Goal: Transaction & Acquisition: Obtain resource

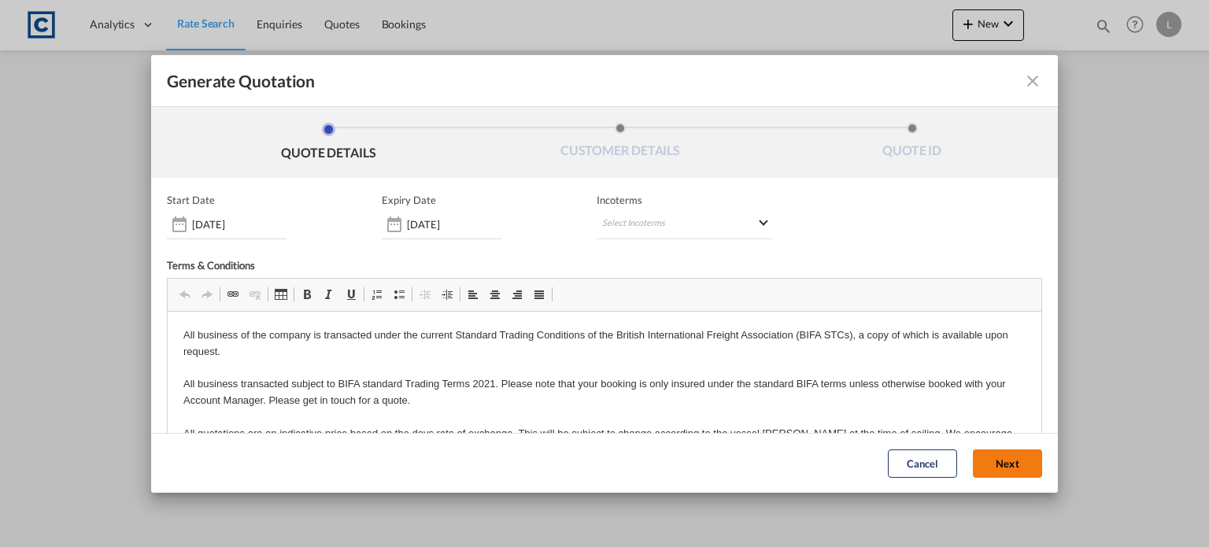
click at [973, 457] on button "Next" at bounding box center [1007, 463] width 69 height 28
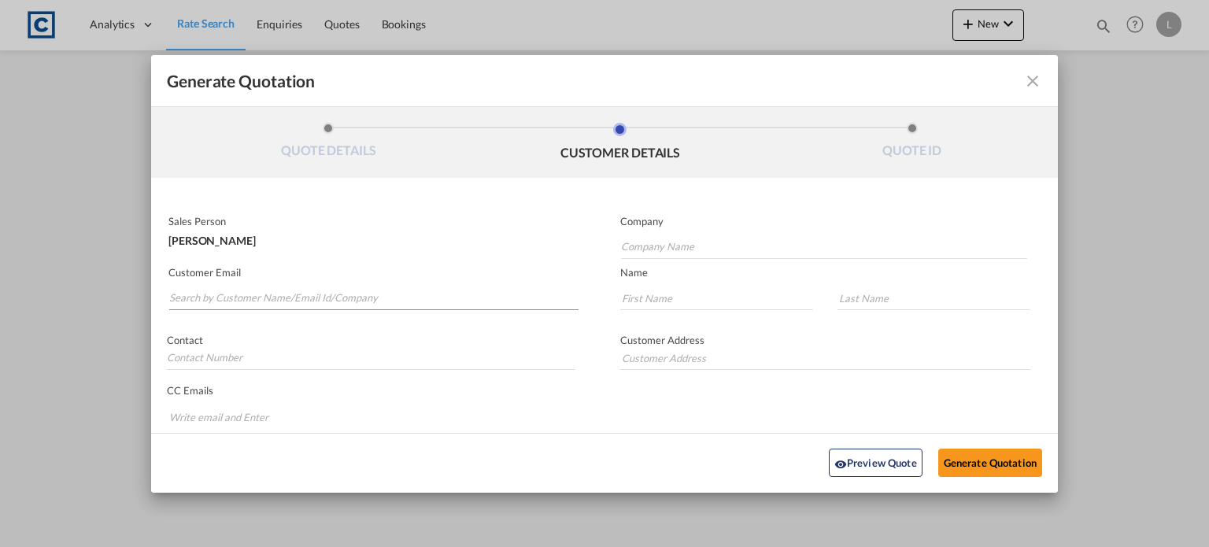
click at [189, 296] on input "Search by Customer Name/Email Id/Company" at bounding box center [373, 299] width 409 height 24
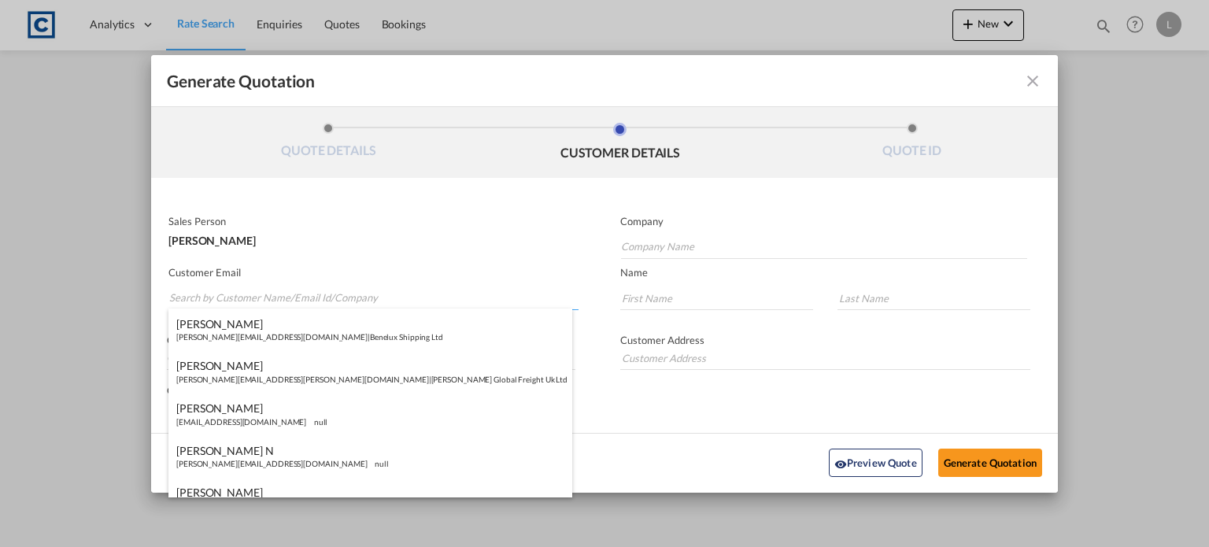
paste input "[PERSON_NAME] ([GEOGRAPHIC_DATA]) <[PERSON_NAME][EMAIL_ADDRESS][PERSON_NAME][DO…"
click at [268, 298] on input "[PERSON_NAME] ([GEOGRAPHIC_DATA]) <[PERSON_NAME][EMAIL_ADDRESS][PERSON_NAME][DO…" at bounding box center [373, 299] width 409 height 24
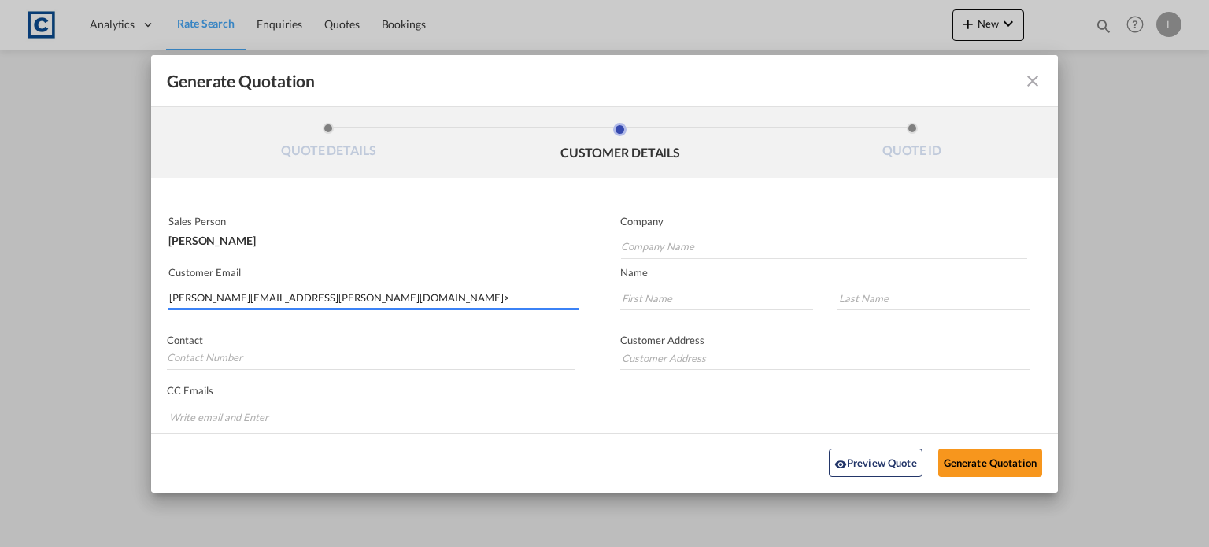
click at [355, 302] on input "[PERSON_NAME][EMAIL_ADDRESS][PERSON_NAME][DOMAIN_NAME]>" at bounding box center [373, 299] width 409 height 24
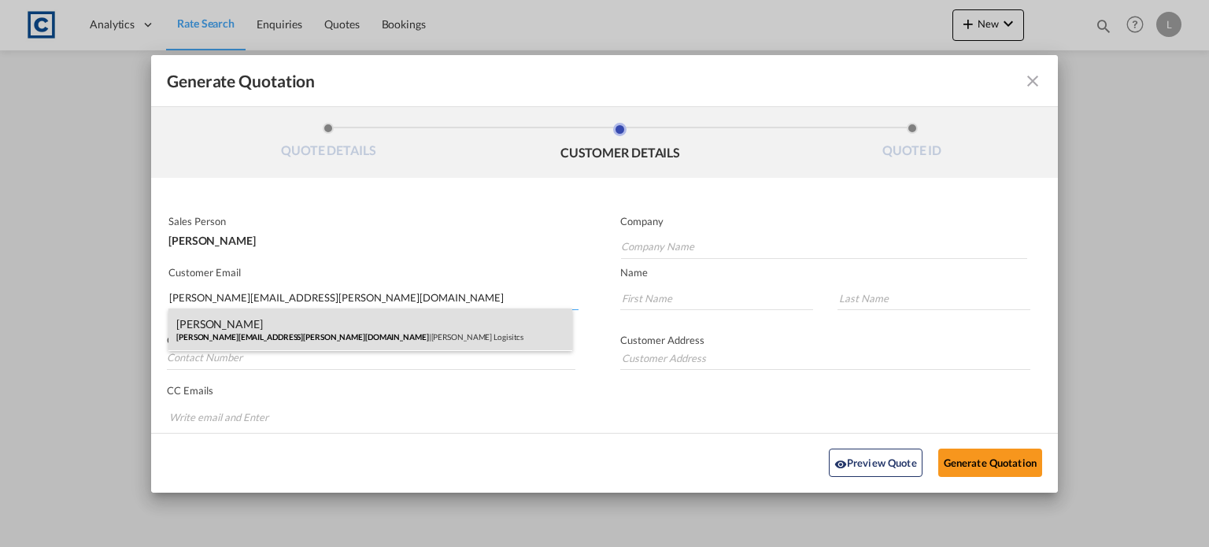
type input "[PERSON_NAME][EMAIL_ADDRESS][PERSON_NAME][DOMAIN_NAME]"
click at [274, 325] on div "[PERSON_NAME] [PERSON_NAME][EMAIL_ADDRESS][PERSON_NAME][DOMAIN_NAME] | [PERSON_…" at bounding box center [370, 330] width 404 height 43
type input "[PERSON_NAME] Logisitcs"
type input "[PERSON_NAME]"
type input "Locarno"
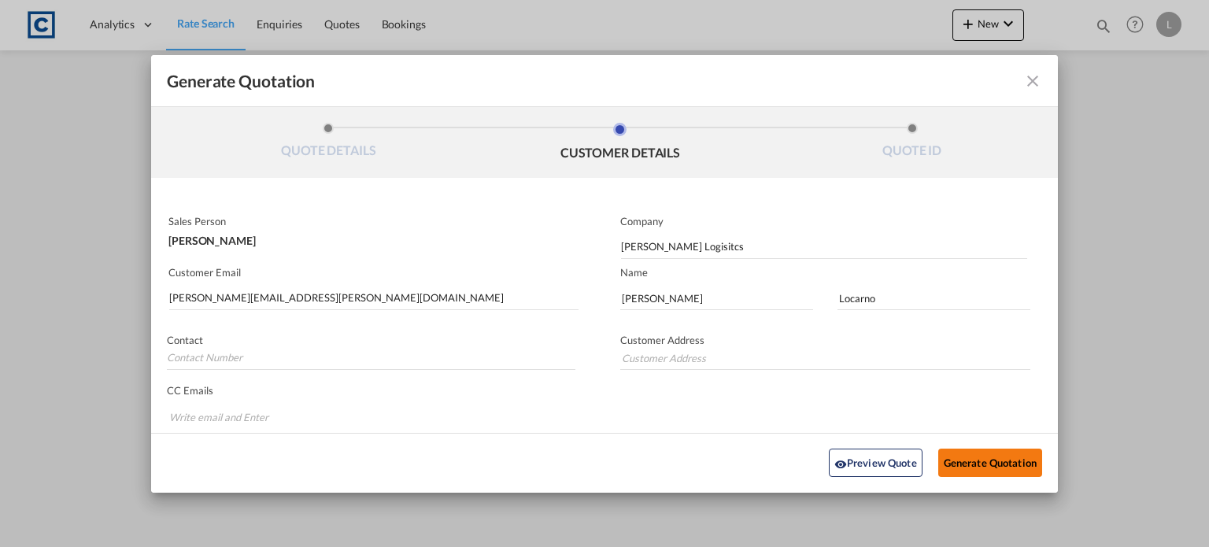
click at [967, 457] on button "Generate Quotation" at bounding box center [990, 463] width 104 height 28
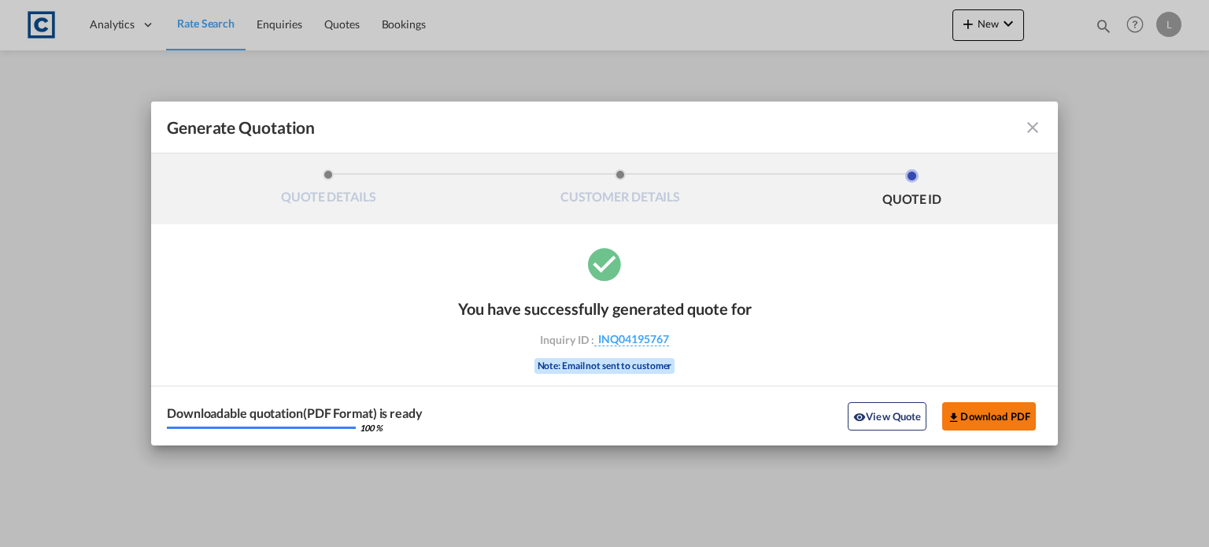
click at [1000, 412] on button "Download PDF" at bounding box center [989, 416] width 94 height 28
click at [1037, 125] on md-icon "icon-close fg-AAA8AD cursor m-0" at bounding box center [1032, 127] width 19 height 19
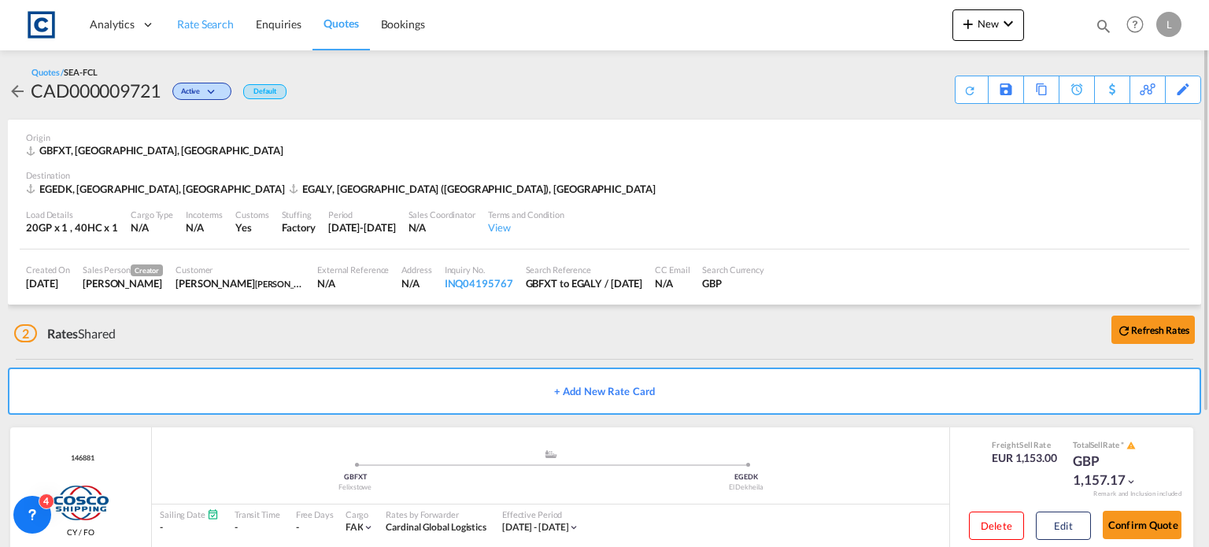
click at [196, 25] on span "Rate Search" at bounding box center [205, 23] width 57 height 13
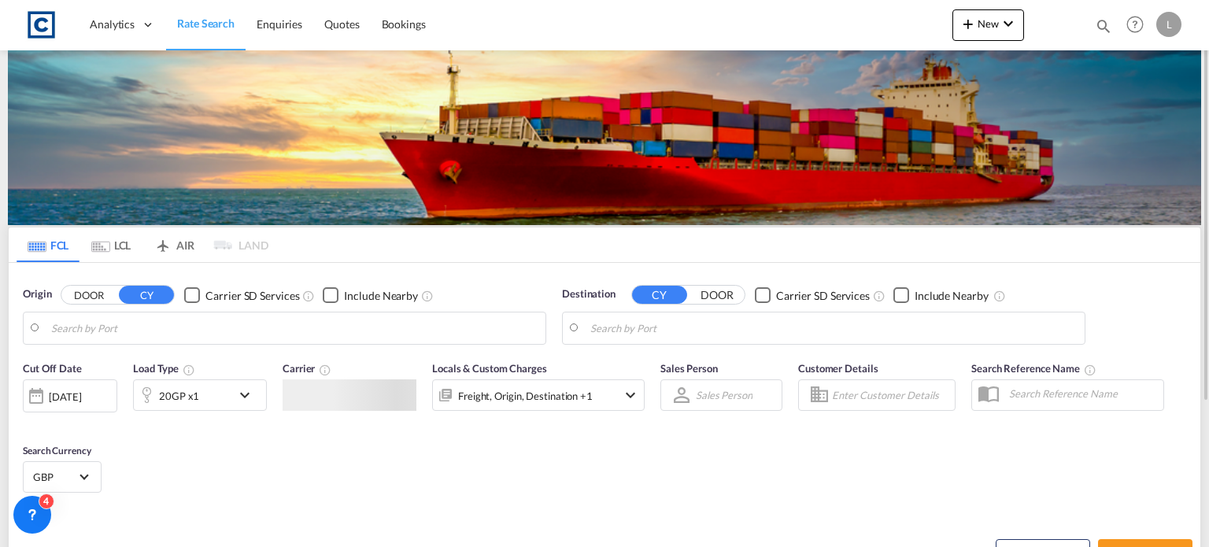
type input "Felixstowe, GBFXT"
type input "Alexandria (El Iskandariya), EGALY"
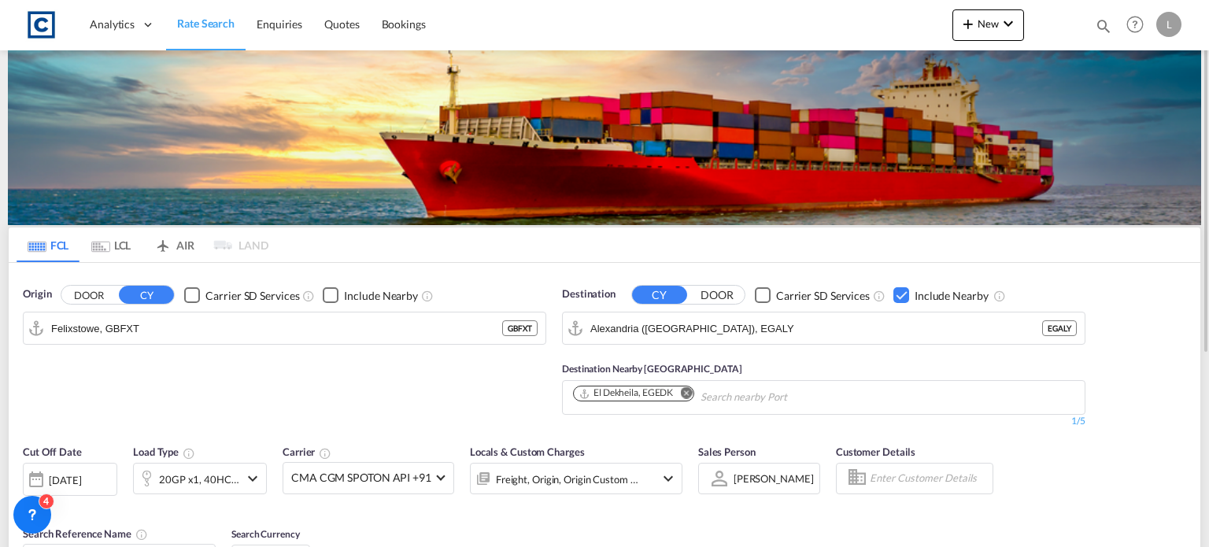
click at [80, 292] on button "DOOR" at bounding box center [88, 296] width 55 height 18
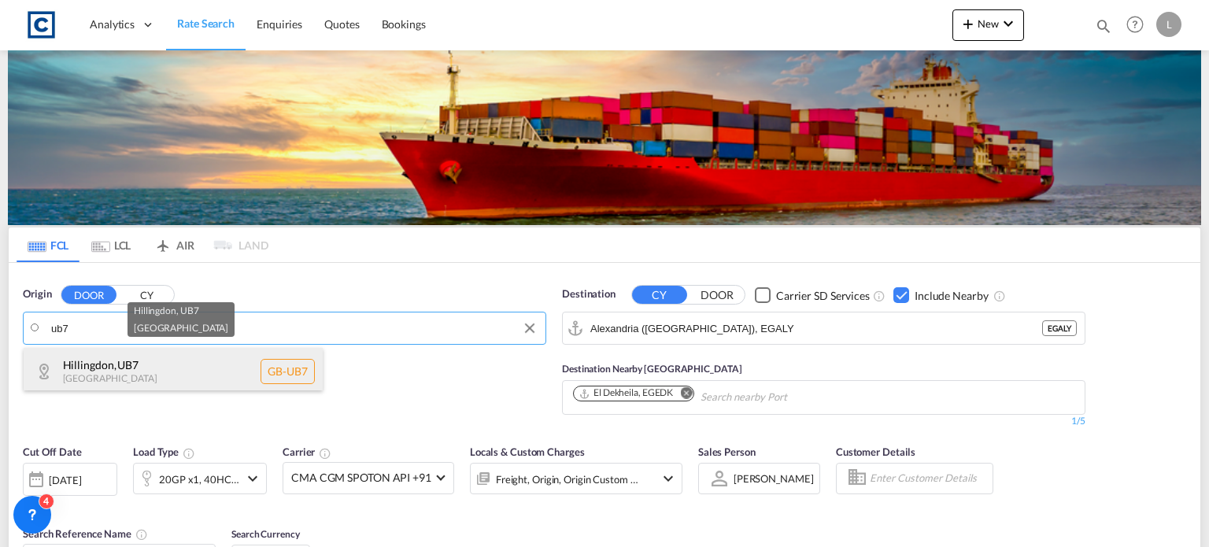
click at [89, 363] on div "Hillingdon , UB7 United Kingdom GB-UB7" at bounding box center [173, 371] width 299 height 47
type input "GB-UB7, Hillingdon"
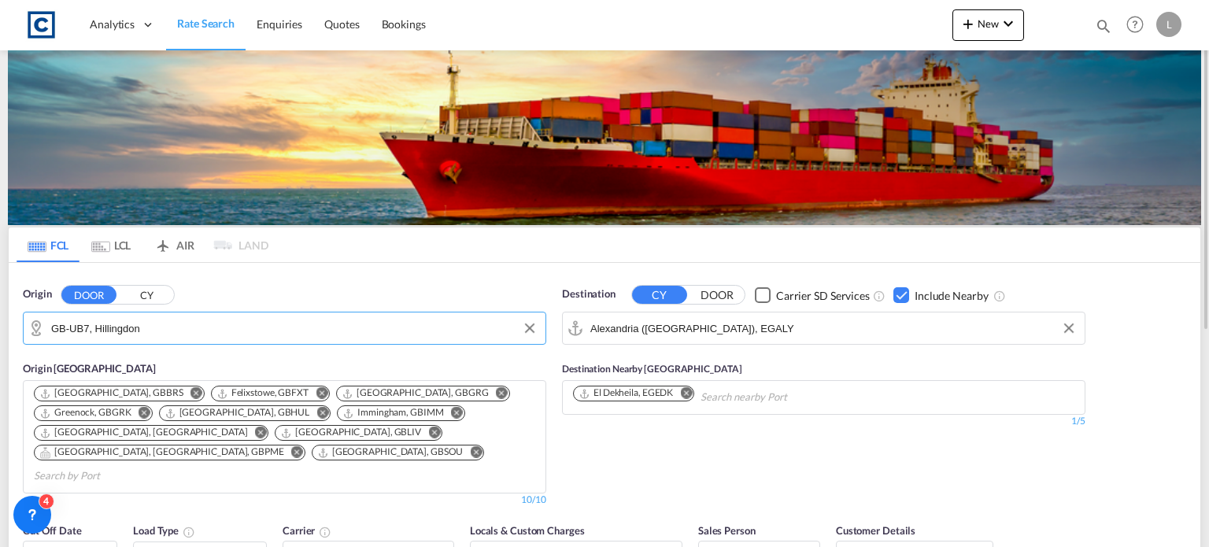
click at [787, 324] on input "Alexandria (El Iskandariya), EGALY" at bounding box center [833, 328] width 486 height 24
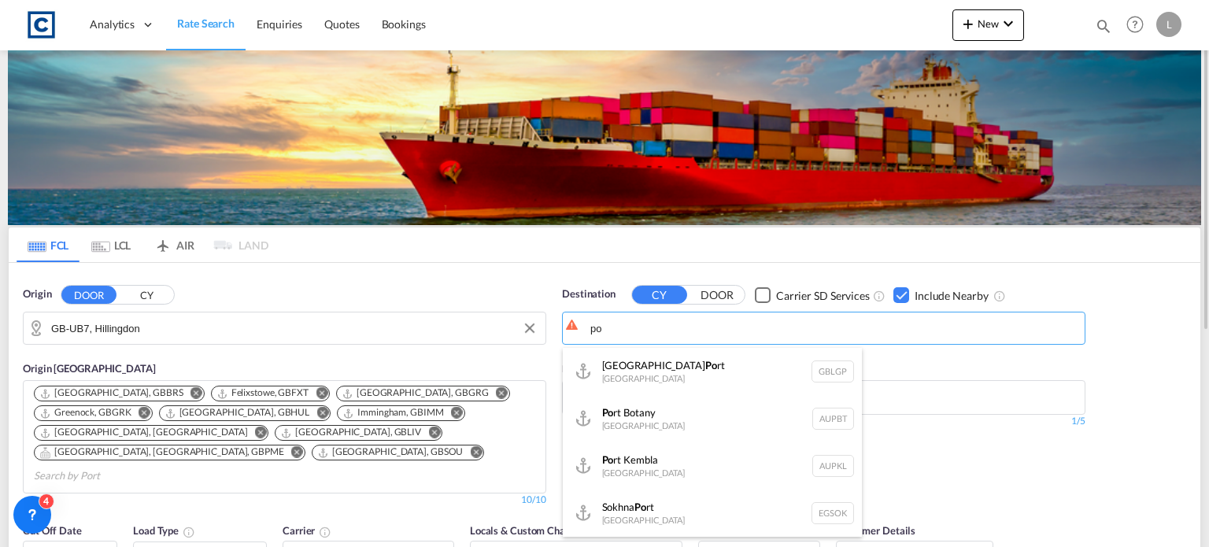
type input "p"
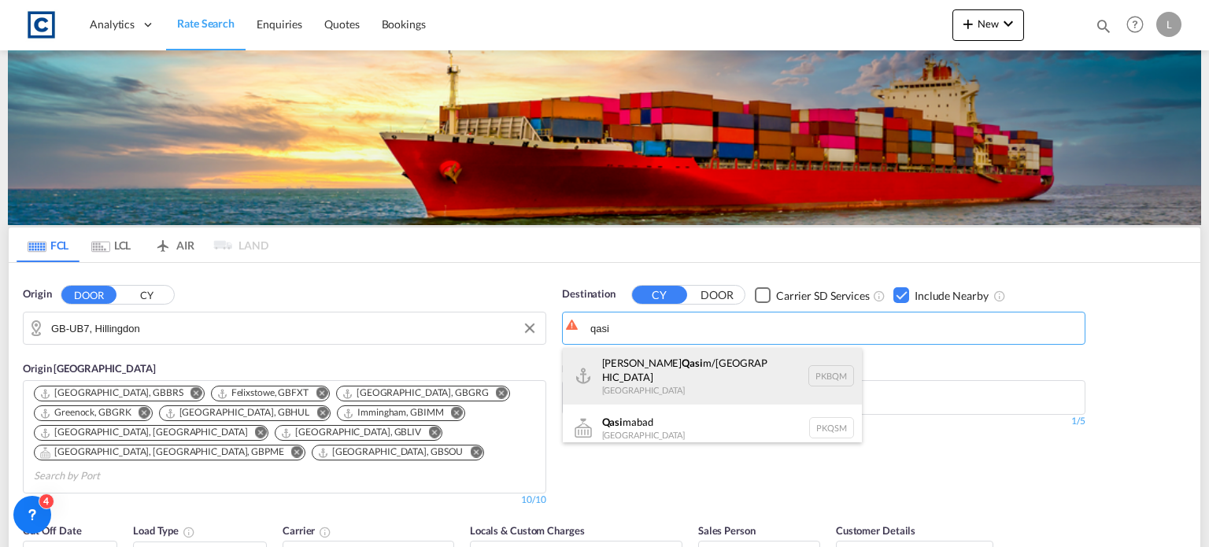
click at [705, 370] on div "Muhammad Bin Qasi m/Karachi Pakistan PKBQM" at bounding box center [712, 376] width 299 height 57
type input "[PERSON_NAME]/[GEOGRAPHIC_DATA], PKBQM"
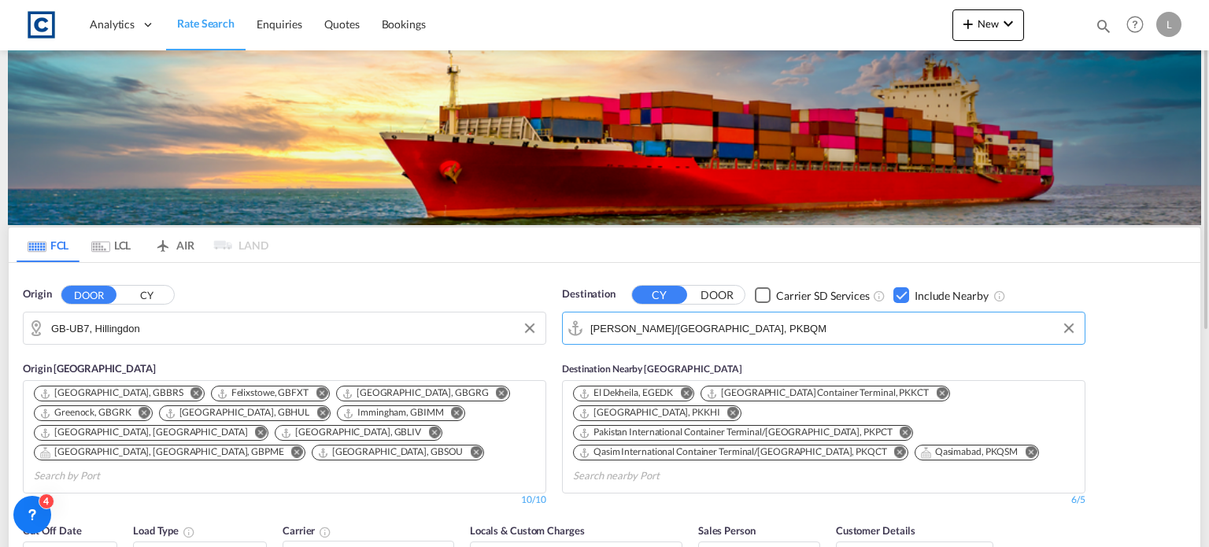
scroll to position [79, 0]
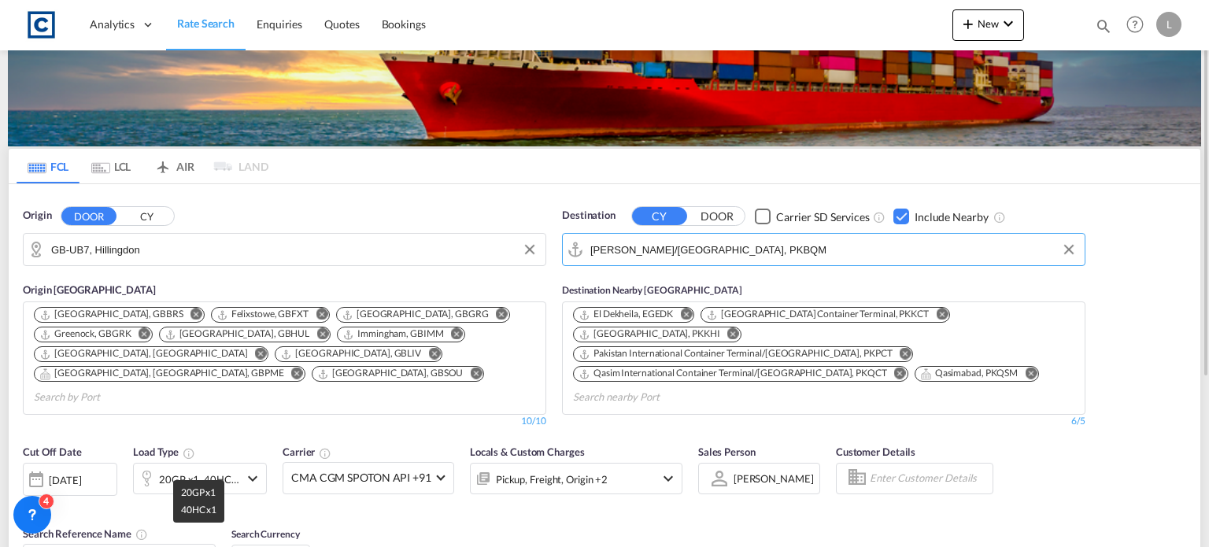
click at [176, 468] on div "20GP x1, 40HC x1" at bounding box center [199, 479] width 80 height 22
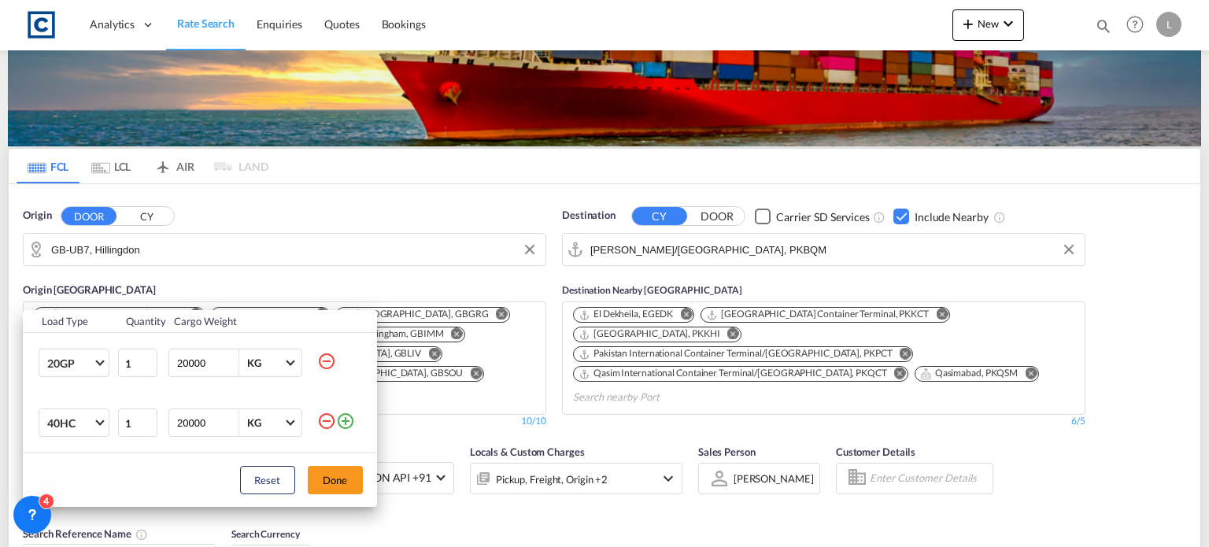
click at [159, 272] on div "Load Type Quantity Cargo Weight 20GP 20GP 40GP 40HC 45HC 20RE 40RE 40HR 20OT 40…" at bounding box center [604, 273] width 1209 height 547
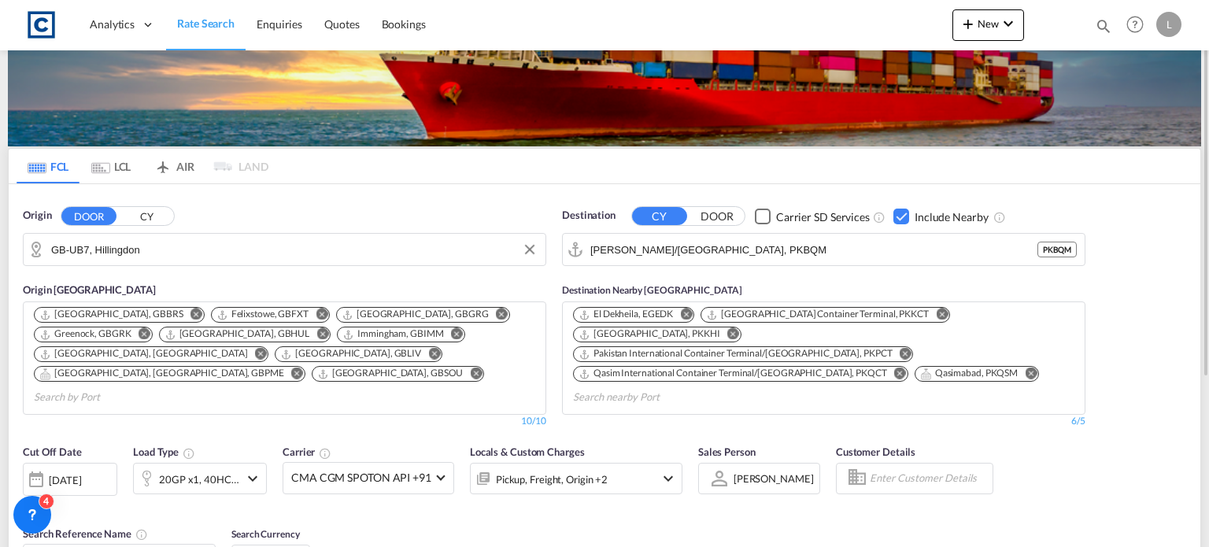
click at [899, 215] on div "Checkbox No Ink" at bounding box center [901, 217] width 16 height 16
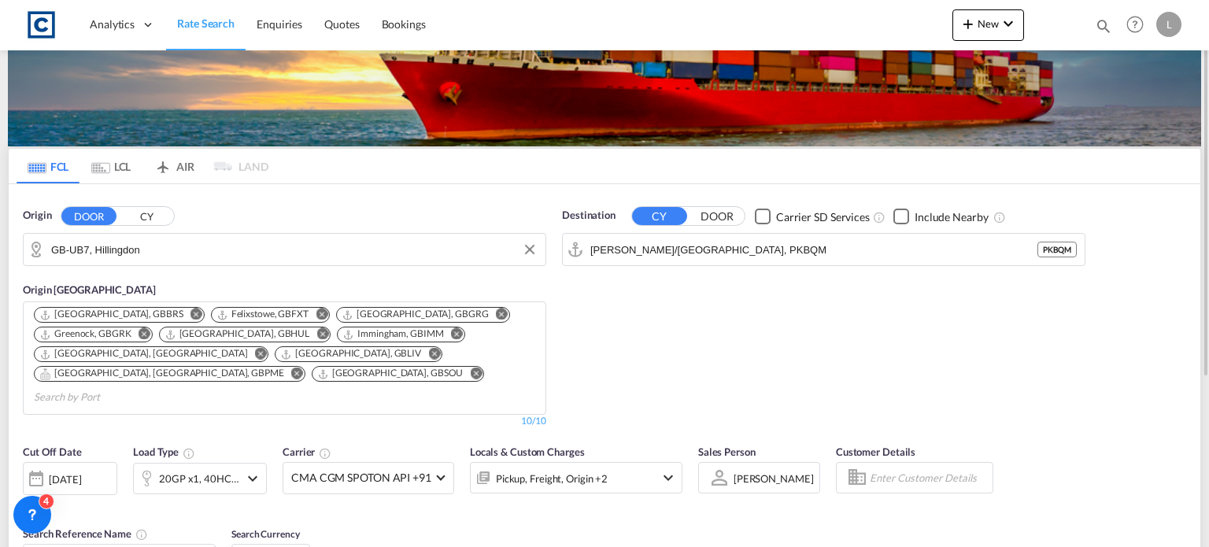
scroll to position [157, 0]
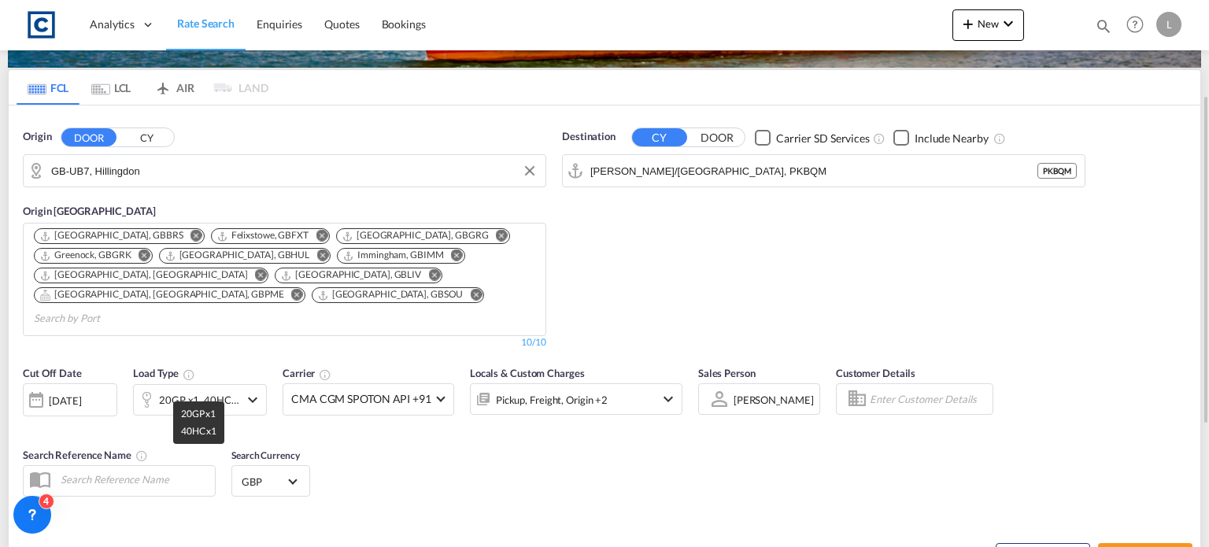
click at [165, 389] on div "20GP x1, 40HC x1" at bounding box center [199, 400] width 80 height 22
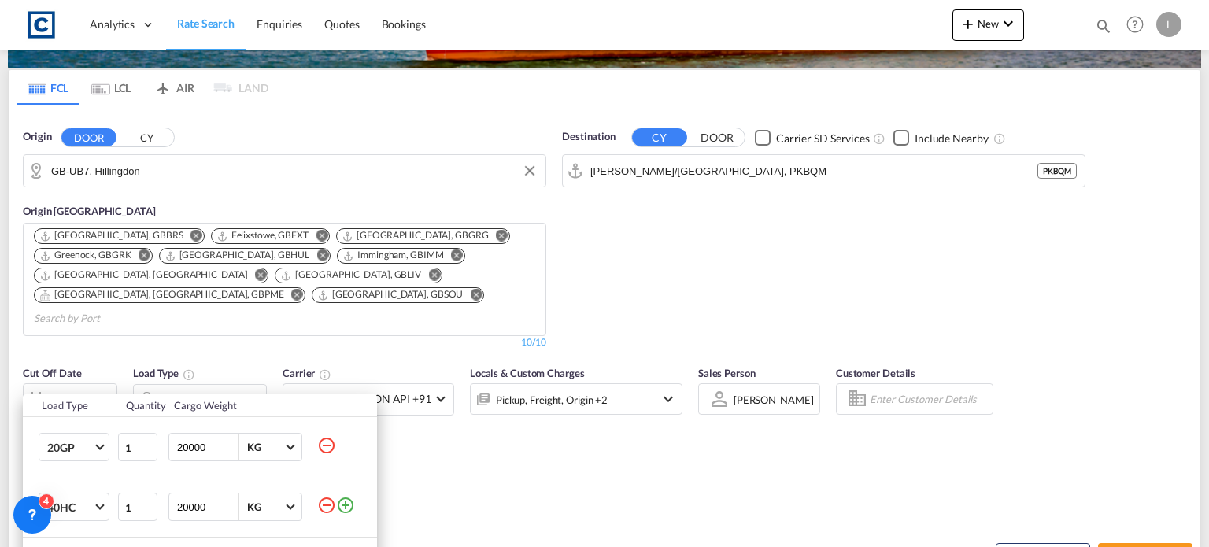
click at [325, 442] on md-icon "icon-minus-circle-outline" at bounding box center [326, 445] width 19 height 19
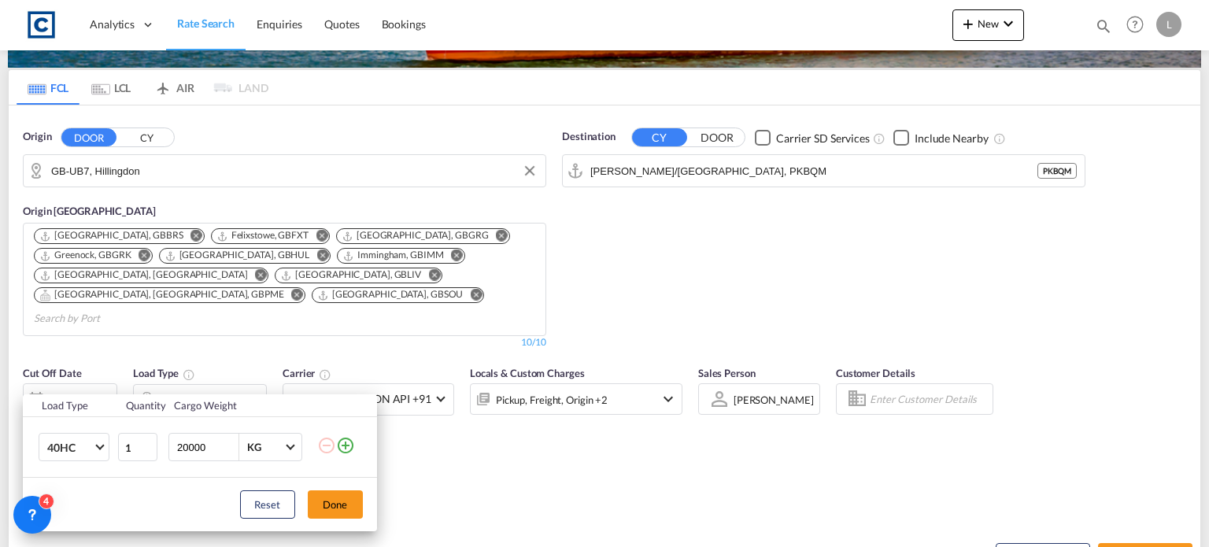
click at [636, 457] on div "Load Type Quantity Cargo Weight 40HC 20GP 40GP 40HC 45HC 20RE 40RE 40HR 20OT 40…" at bounding box center [604, 273] width 1209 height 547
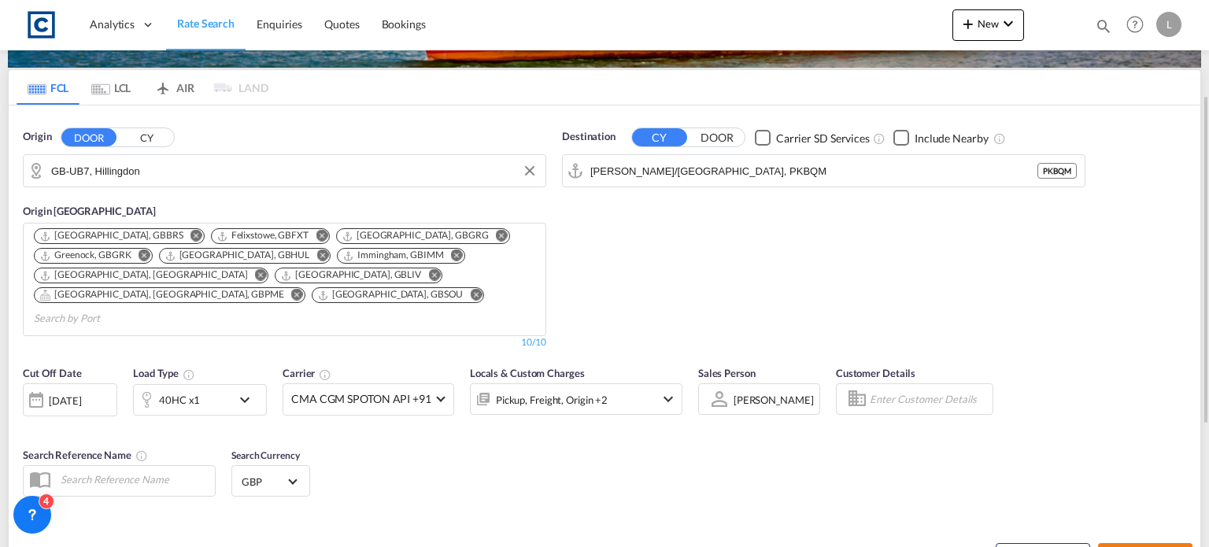
click at [1148, 543] on button "Search Rates" at bounding box center [1145, 557] width 94 height 28
type input "UB7 to PKBQM / 15 Sep 2025"
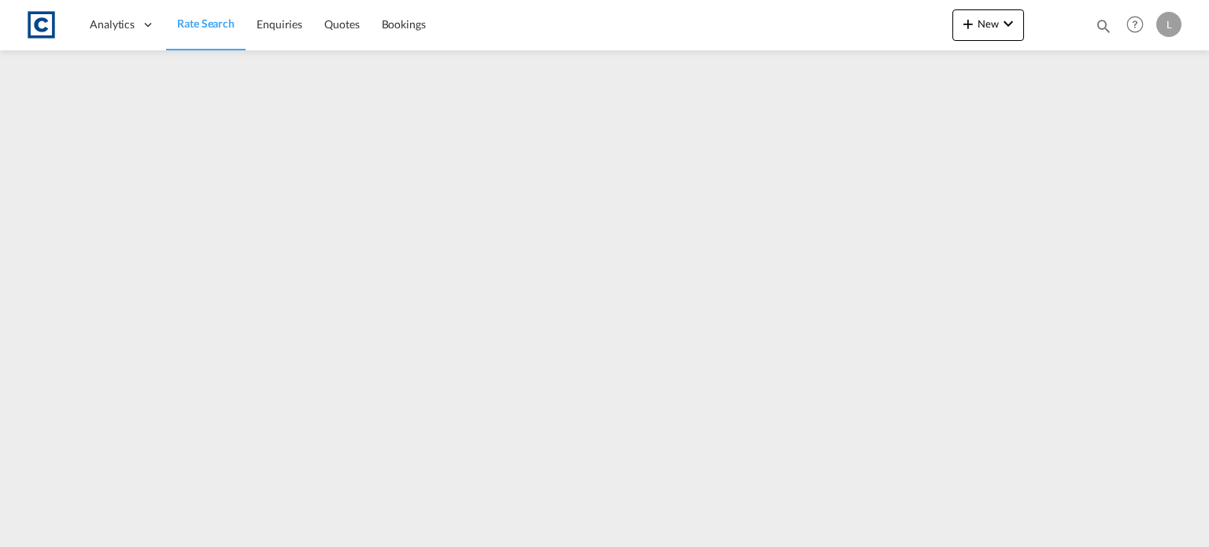
click at [213, 20] on span "Rate Search" at bounding box center [205, 23] width 57 height 13
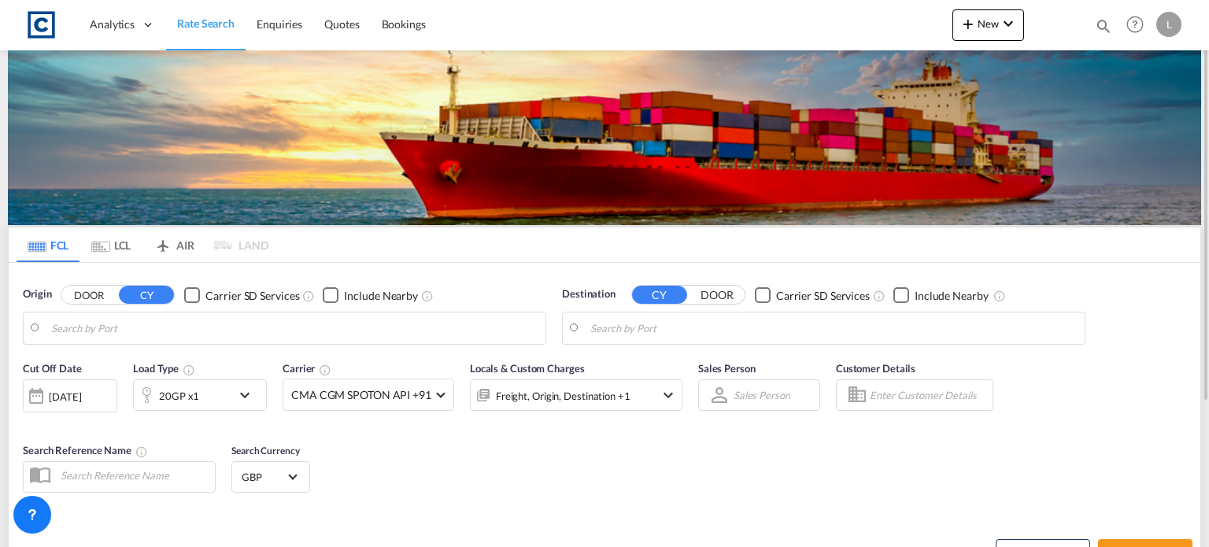
type input "GB-UB7, Hillingdon"
type input "[PERSON_NAME]/[GEOGRAPHIC_DATA], PKBQM"
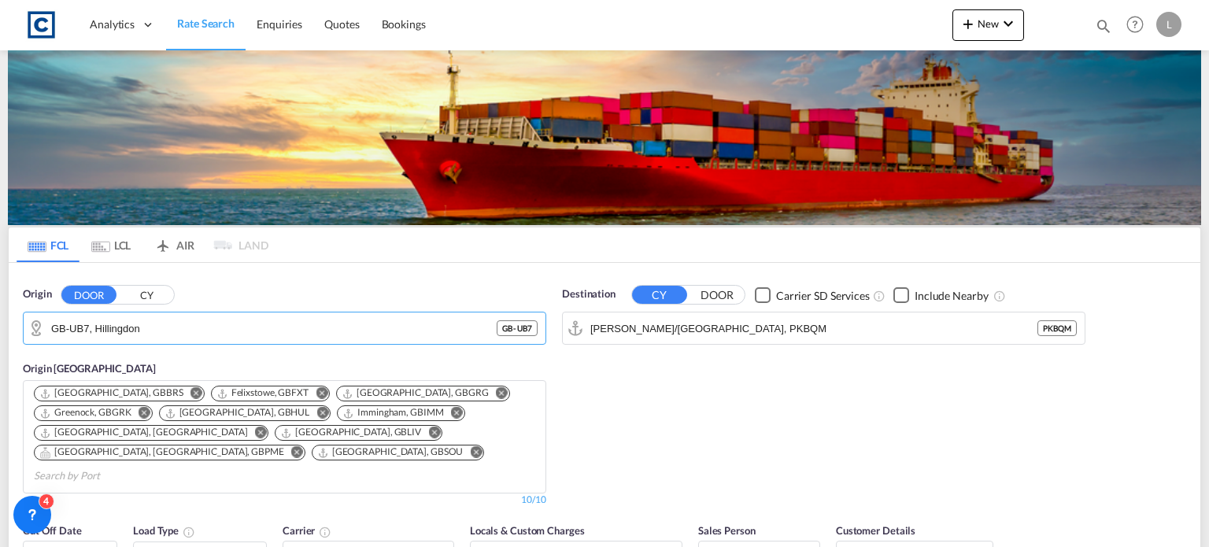
drag, startPoint x: 148, startPoint y: 328, endPoint x: -57, endPoint y: 336, distance: 204.8
click at [0, 336] on html "Analytics Dashboard Rate Search Enquiries Quotes Bookings Analytics" at bounding box center [604, 273] width 1209 height 547
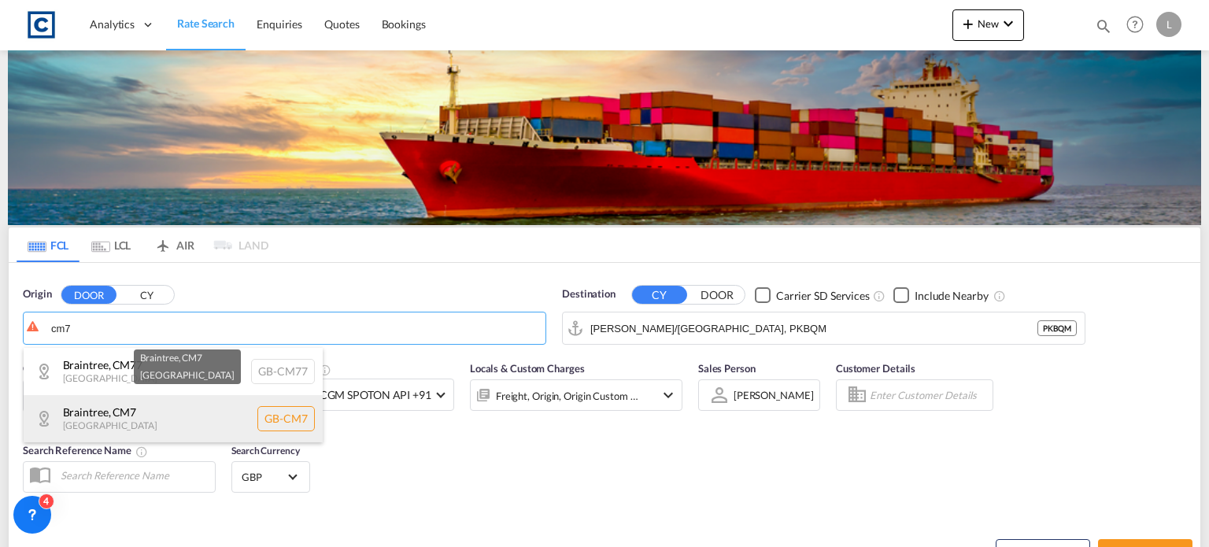
click at [67, 431] on div "Braintree , CM7 [GEOGRAPHIC_DATA] [GEOGRAPHIC_DATA]-CM7" at bounding box center [173, 418] width 299 height 47
type input "GB-CM7, Braintree"
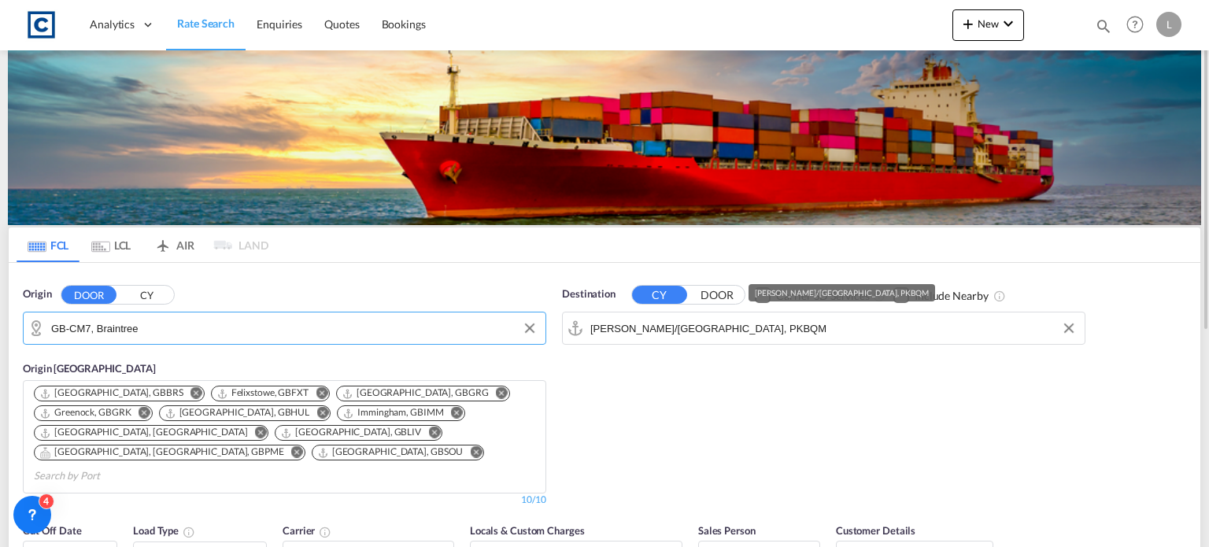
click at [802, 331] on input "[PERSON_NAME]/[GEOGRAPHIC_DATA], PKBQM" at bounding box center [833, 328] width 486 height 24
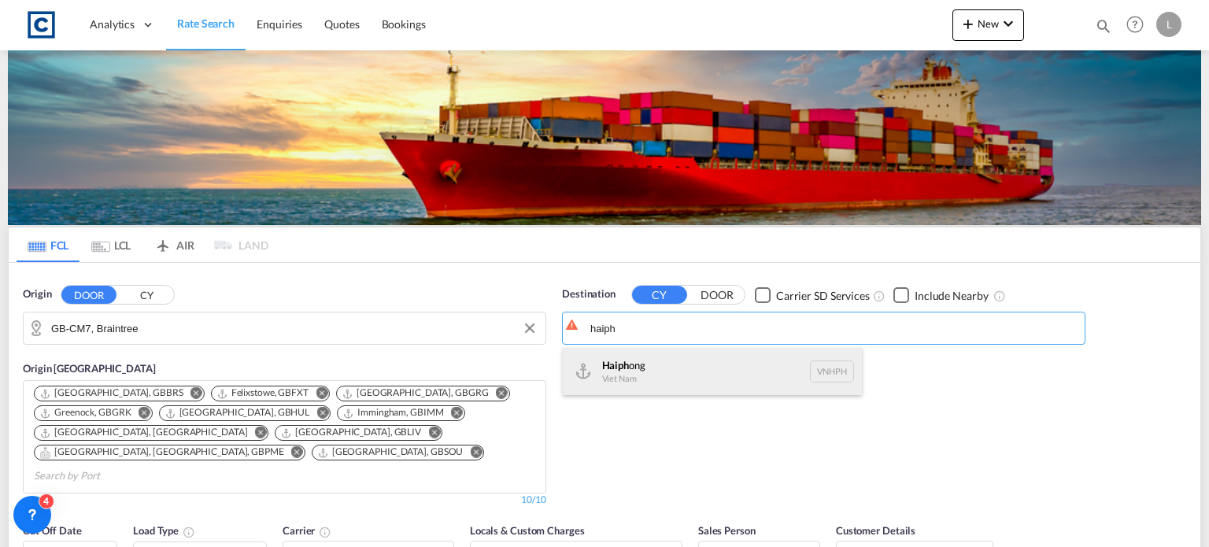
click at [677, 371] on div "Haiph ong Viet Nam VNHPH" at bounding box center [712, 371] width 299 height 47
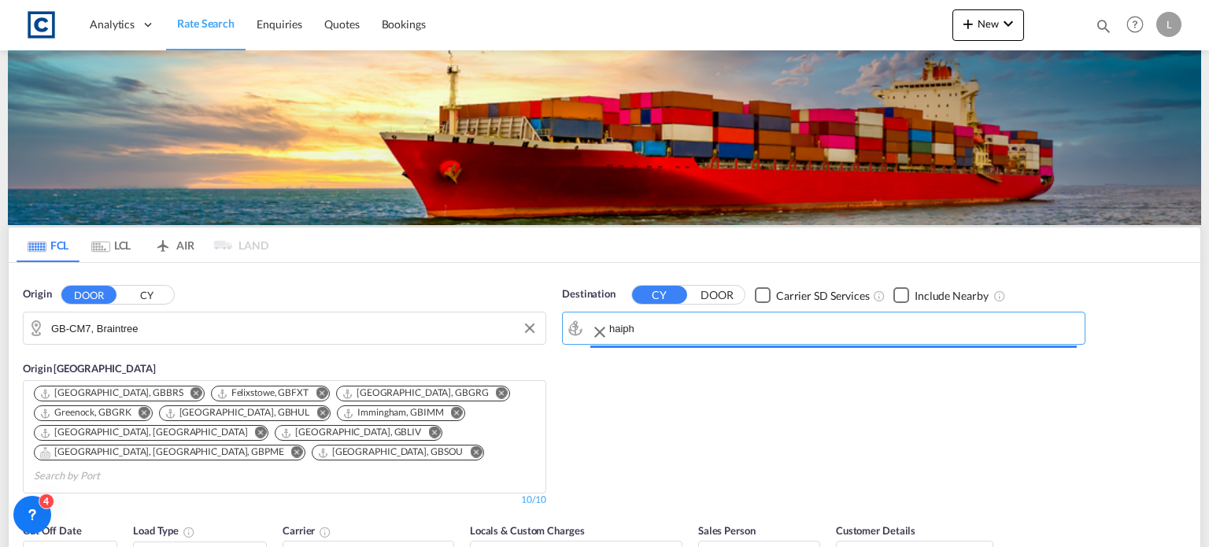
type input "Haiphong, VNHPH"
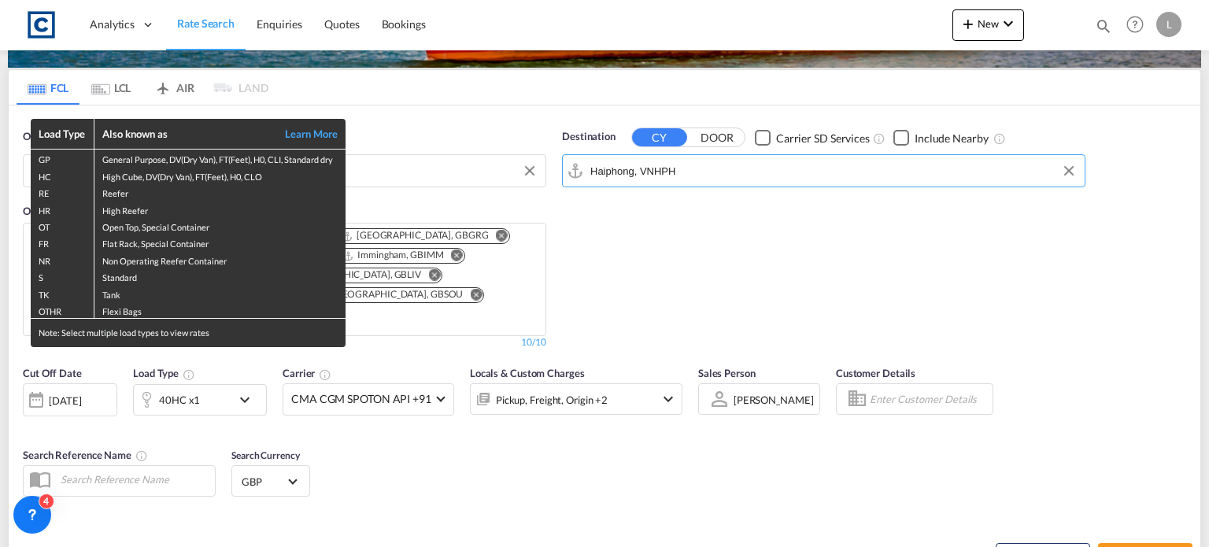
click at [177, 379] on div "Load Type Also known as Learn More GP General Purpose, DV(Dry Van), FT(Feet), H…" at bounding box center [604, 273] width 1209 height 547
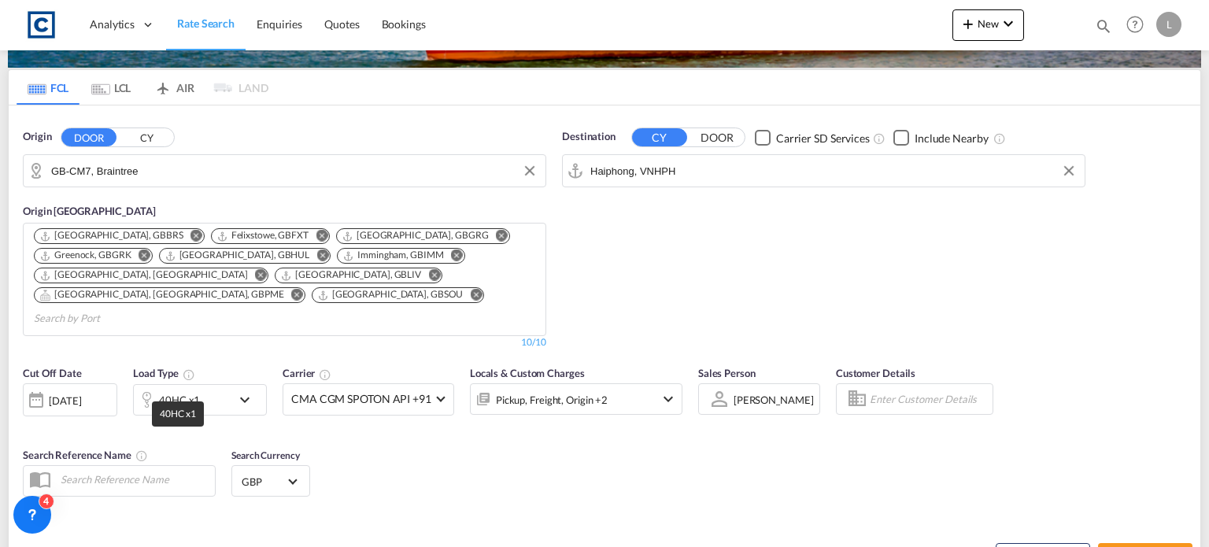
click at [177, 389] on div "40HC x1" at bounding box center [179, 400] width 41 height 22
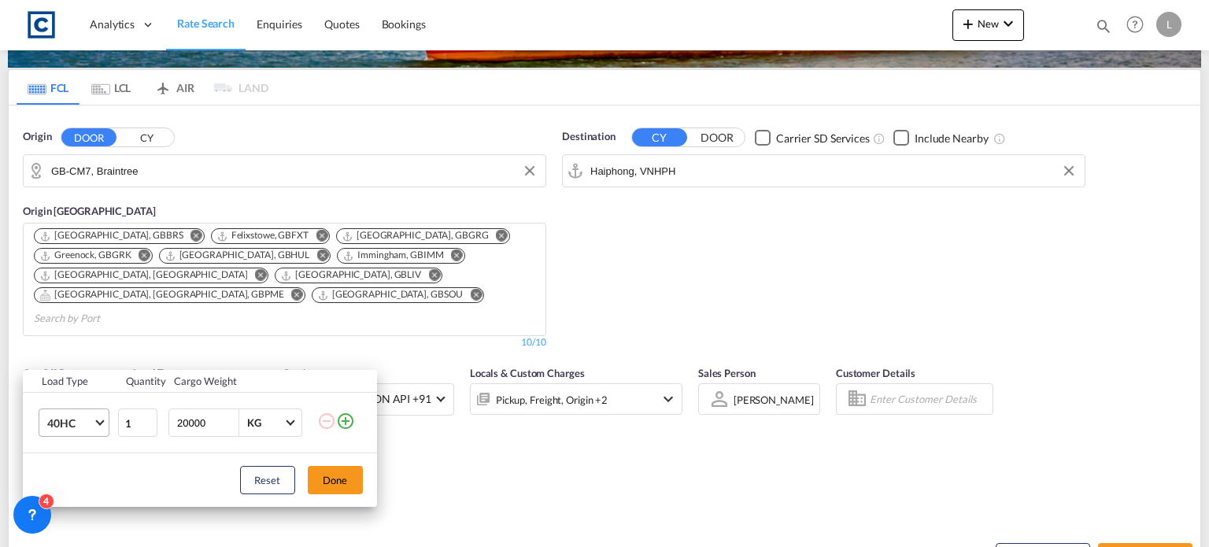
click at [61, 420] on span "40HC" at bounding box center [70, 424] width 46 height 16
click at [68, 342] on div "20GP" at bounding box center [60, 347] width 28 height 16
click at [336, 479] on button "Done" at bounding box center [335, 480] width 55 height 28
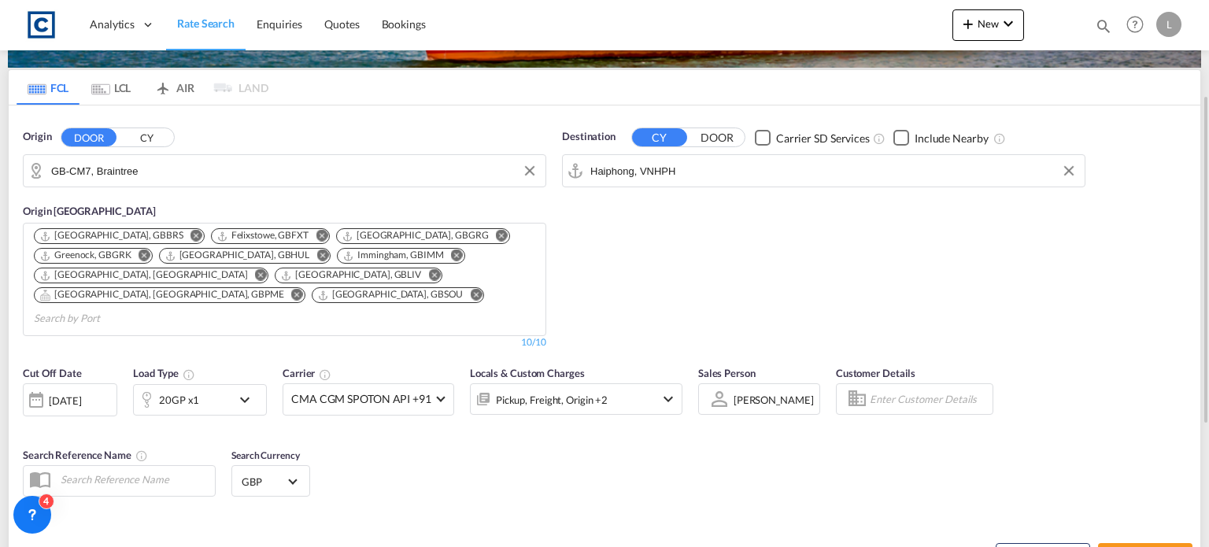
click at [613, 476] on div "Cut Off Date [DATE] [DATE] Load Type 20GP x1 Carrier CMA CGM SPOTON API +91 Onl…" at bounding box center [605, 433] width 1192 height 153
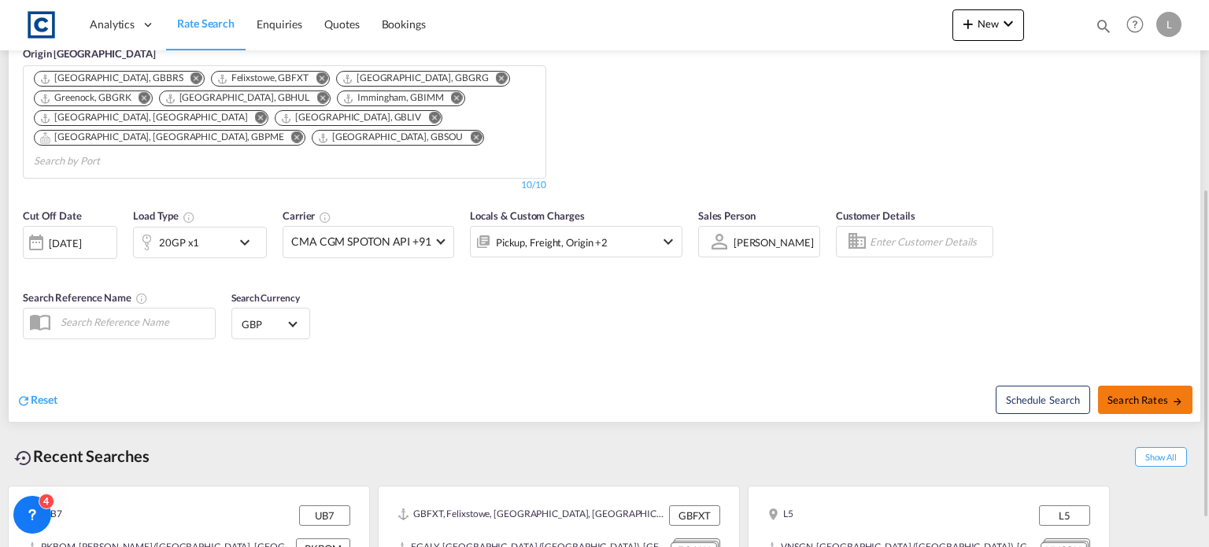
click at [1119, 394] on span "Search Rates" at bounding box center [1146, 400] width 76 height 13
type input "CM7 to VNHPH / [DATE]"
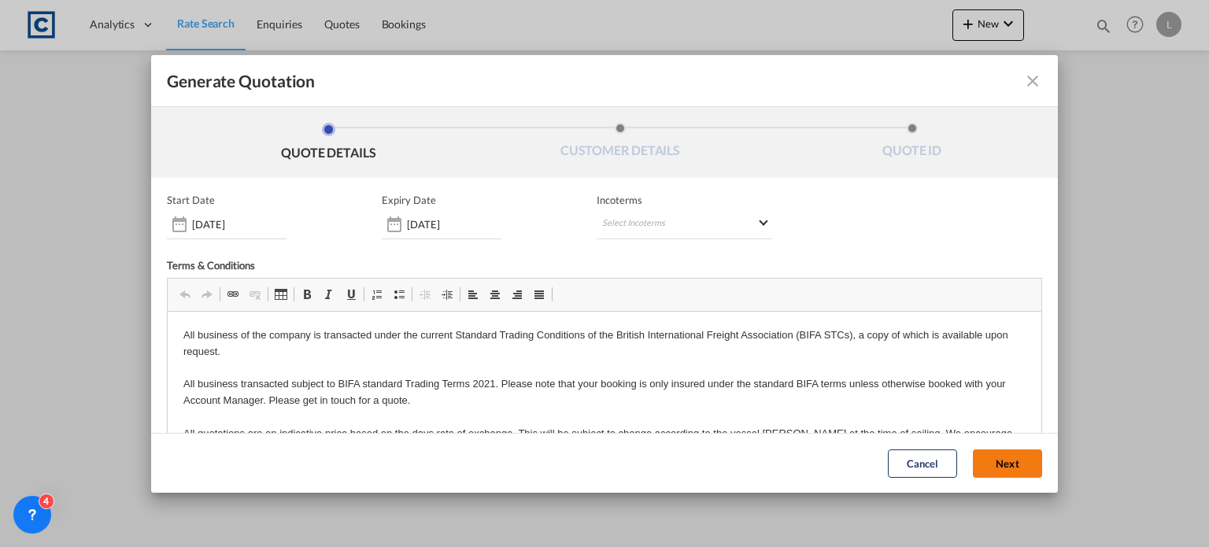
click at [986, 462] on button "Next" at bounding box center [1007, 463] width 69 height 28
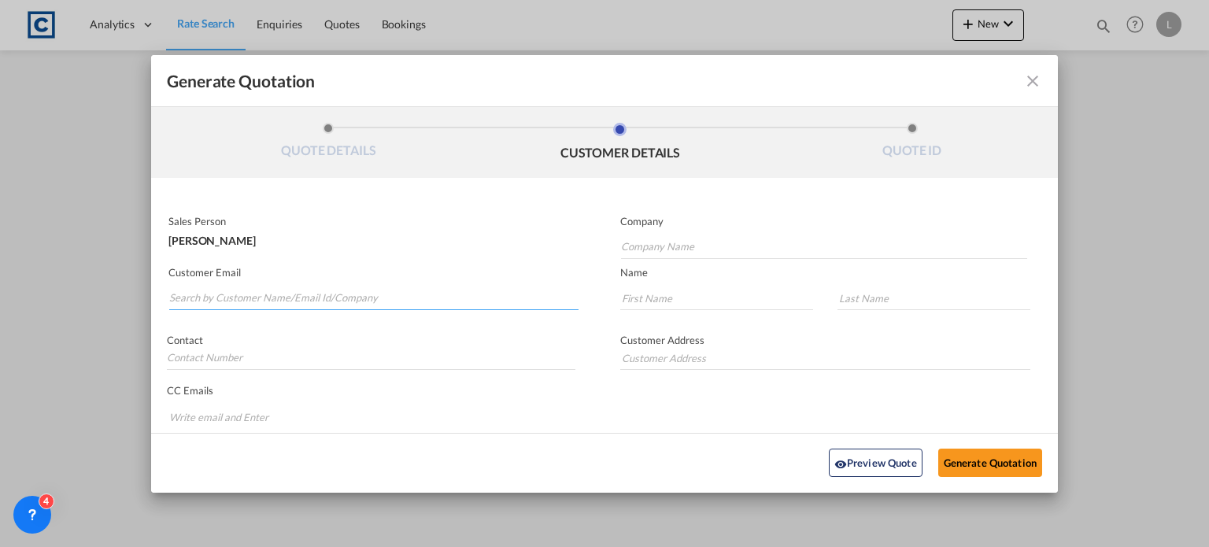
click at [182, 295] on input "Search by Customer Name/Email Id/Company" at bounding box center [373, 299] width 409 height 24
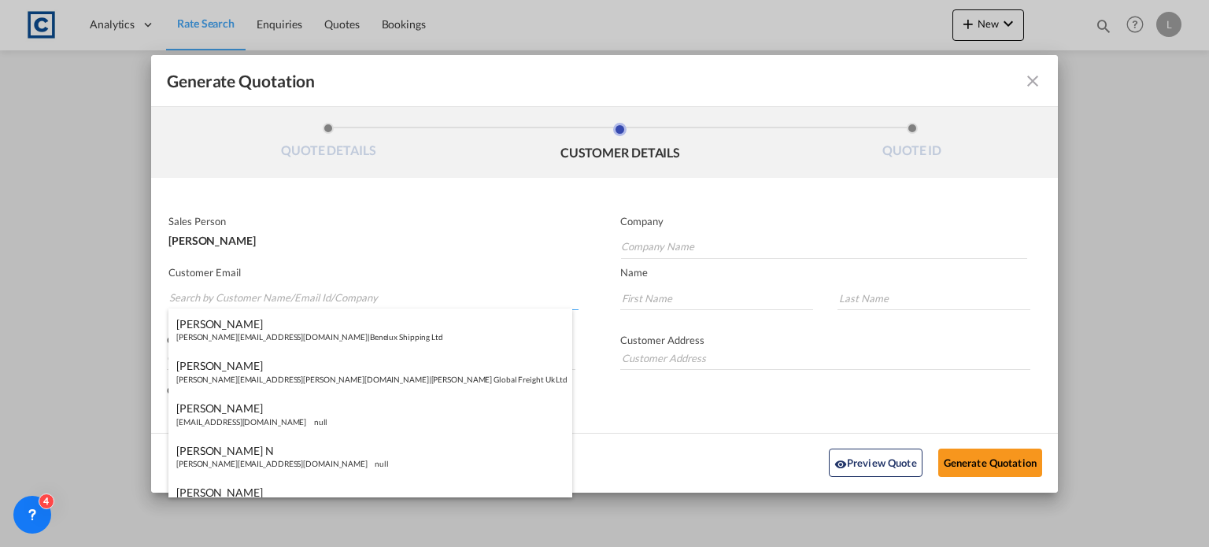
paste input "Exports <[EMAIL_ADDRESS][DOMAIN_NAME]>"
drag, startPoint x: 212, startPoint y: 298, endPoint x: 209, endPoint y: 280, distance: 17.6
click at [211, 296] on input "Exports <[EMAIL_ADDRESS][DOMAIN_NAME]>" at bounding box center [373, 299] width 409 height 24
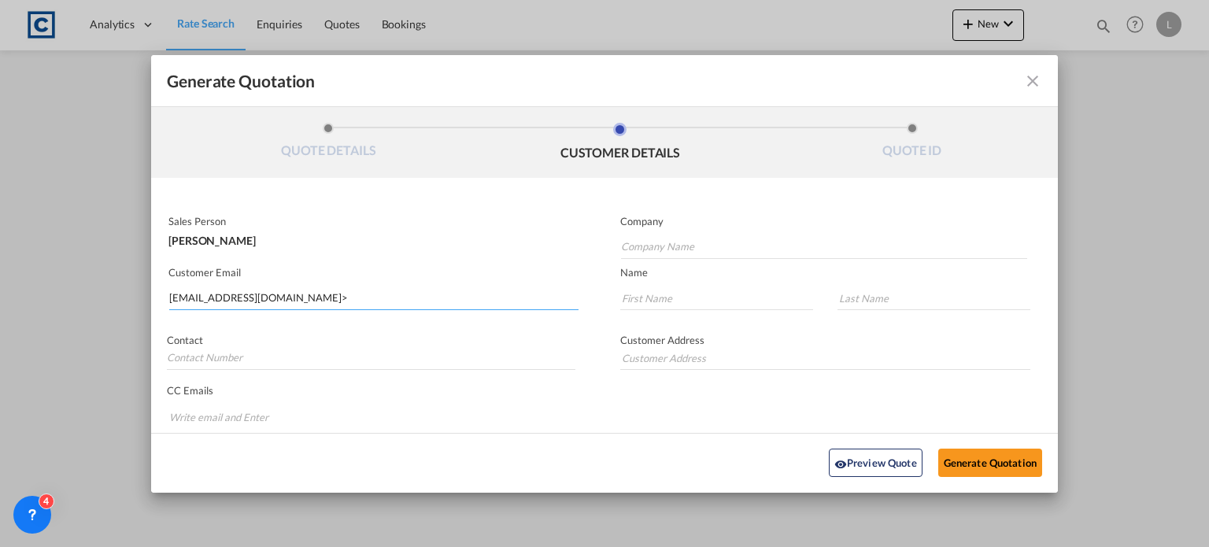
click at [312, 294] on input "[EMAIL_ADDRESS][DOMAIN_NAME]>" at bounding box center [373, 299] width 409 height 24
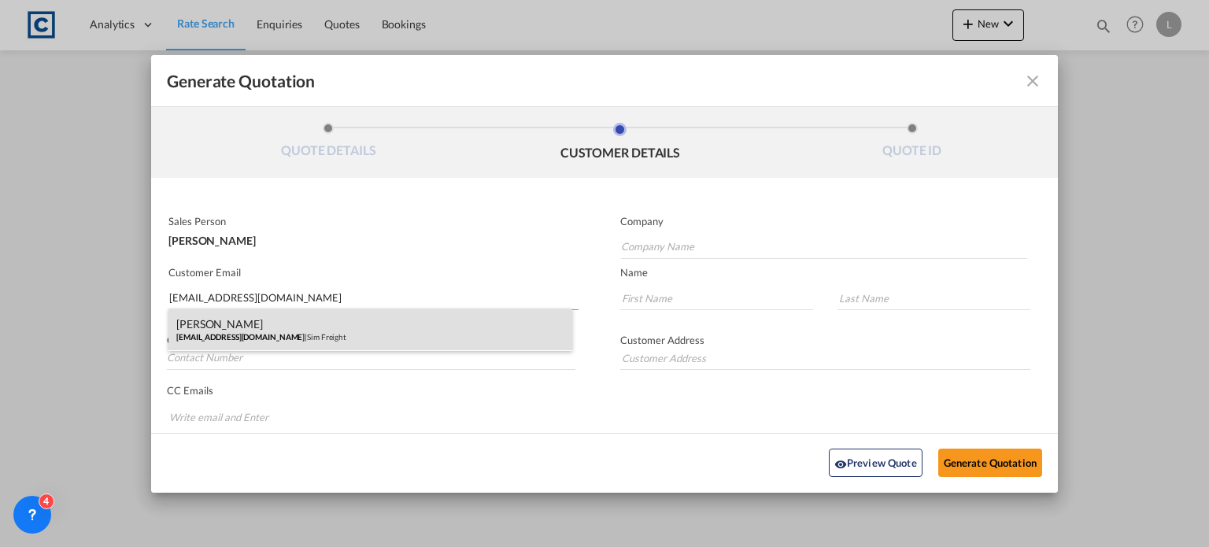
type input "[EMAIL_ADDRESS][DOMAIN_NAME]"
click at [220, 324] on div "[PERSON_NAME] [EMAIL_ADDRESS][DOMAIN_NAME] | Sim Freight" at bounding box center [370, 330] width 404 height 43
type input "Sim Freight"
type input "[PERSON_NAME]"
type input "Haiphong"
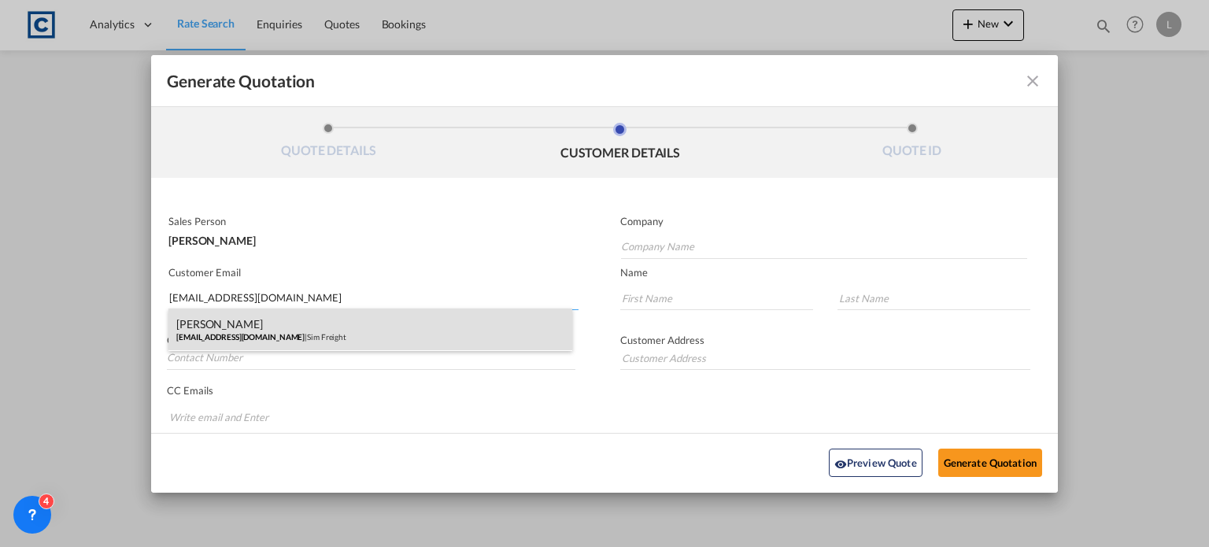
type input "0203 137 1093"
type input "[STREET_ADDRESS]"
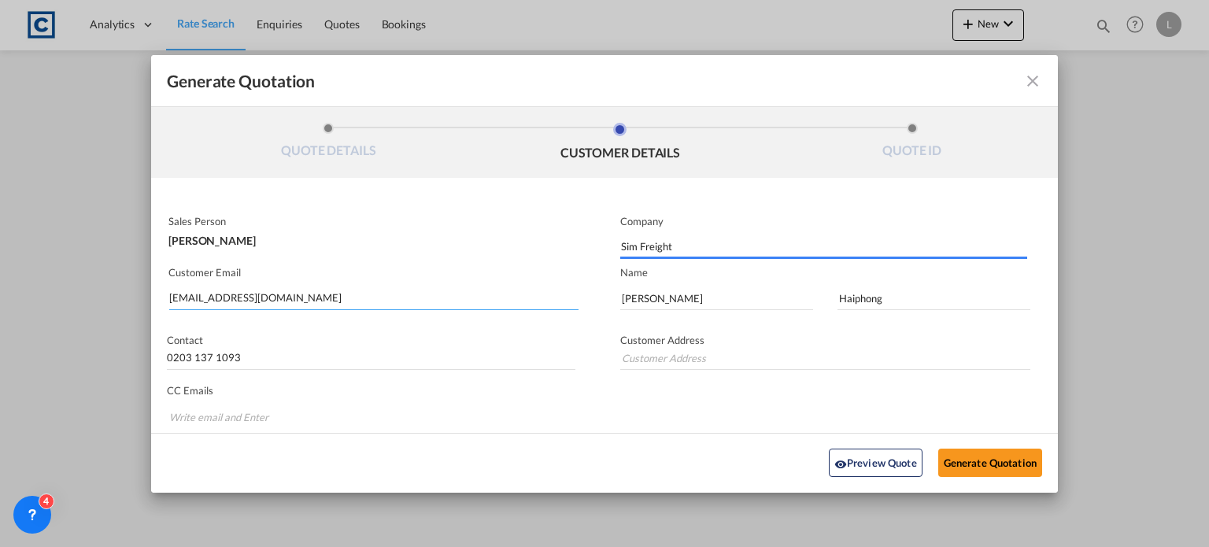
type input "[STREET_ADDRESS]"
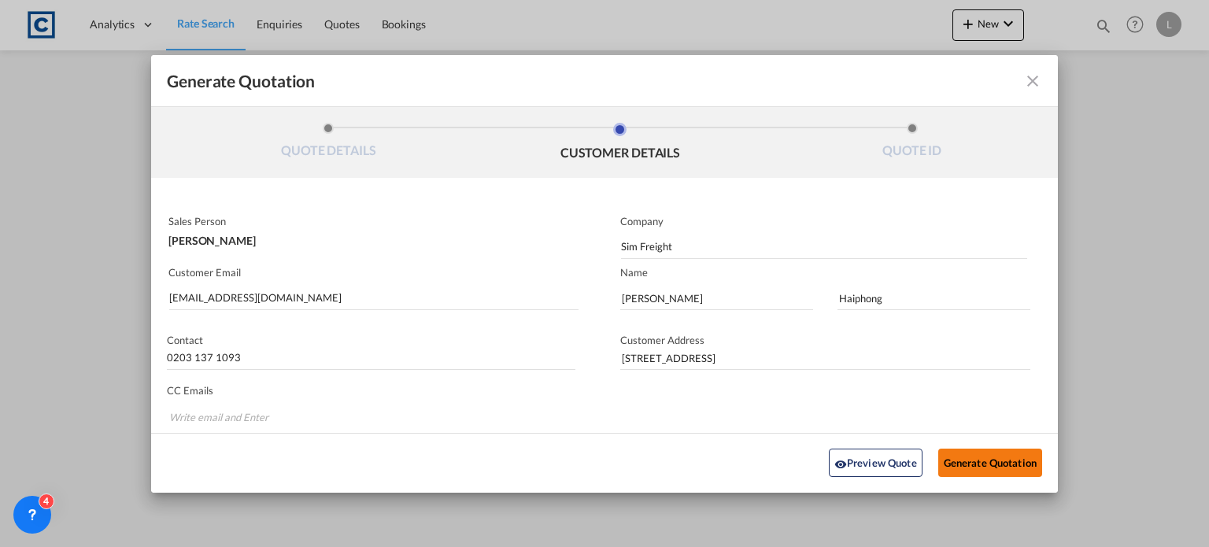
click at [981, 452] on button "Generate Quotation" at bounding box center [990, 463] width 104 height 28
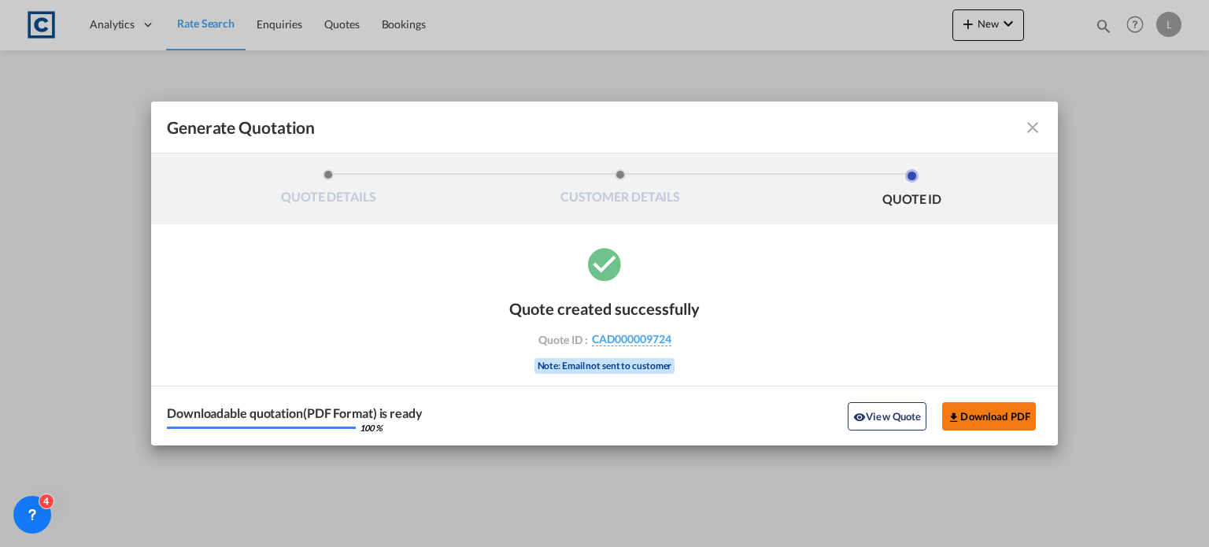
click at [991, 411] on button "Download PDF" at bounding box center [989, 416] width 94 height 28
click at [1031, 124] on md-icon "icon-close fg-AAA8AD cursor m-0" at bounding box center [1032, 127] width 19 height 19
